Goal: Complete application form

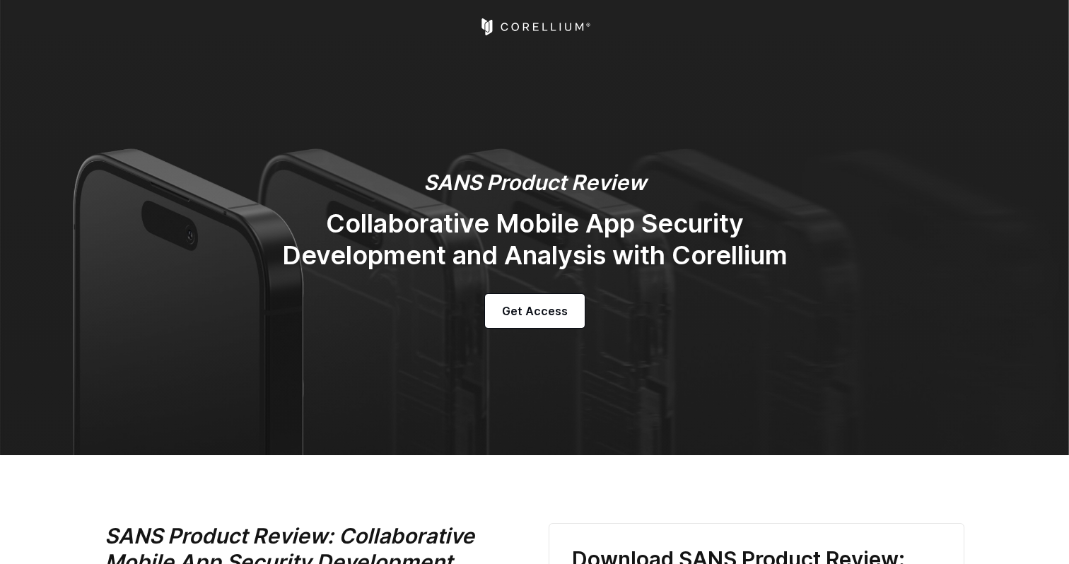
select select "**********"
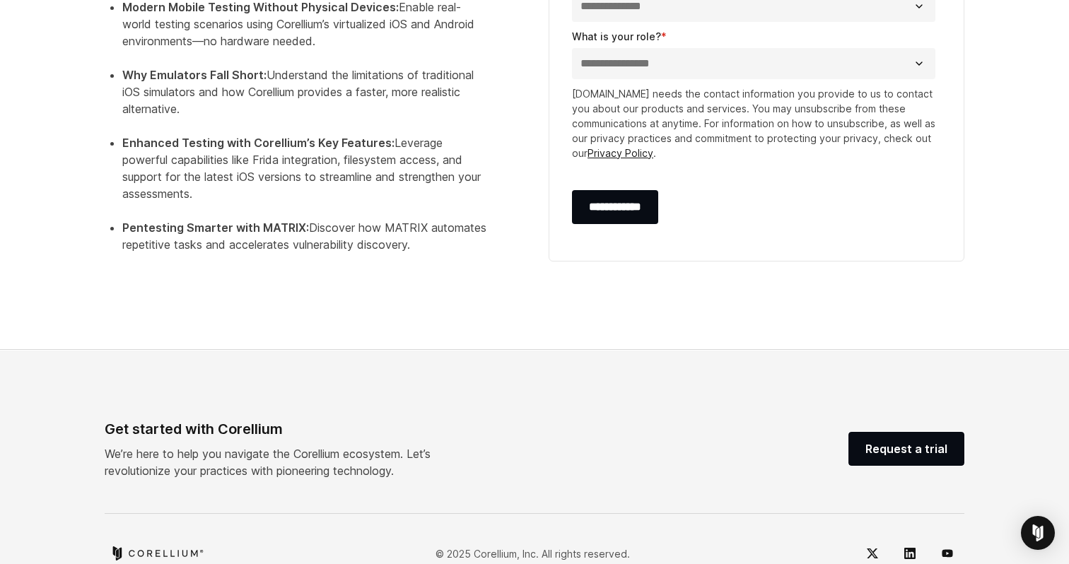
scroll to position [884, 0]
